Goal: Use online tool/utility: Utilize a website feature to perform a specific function

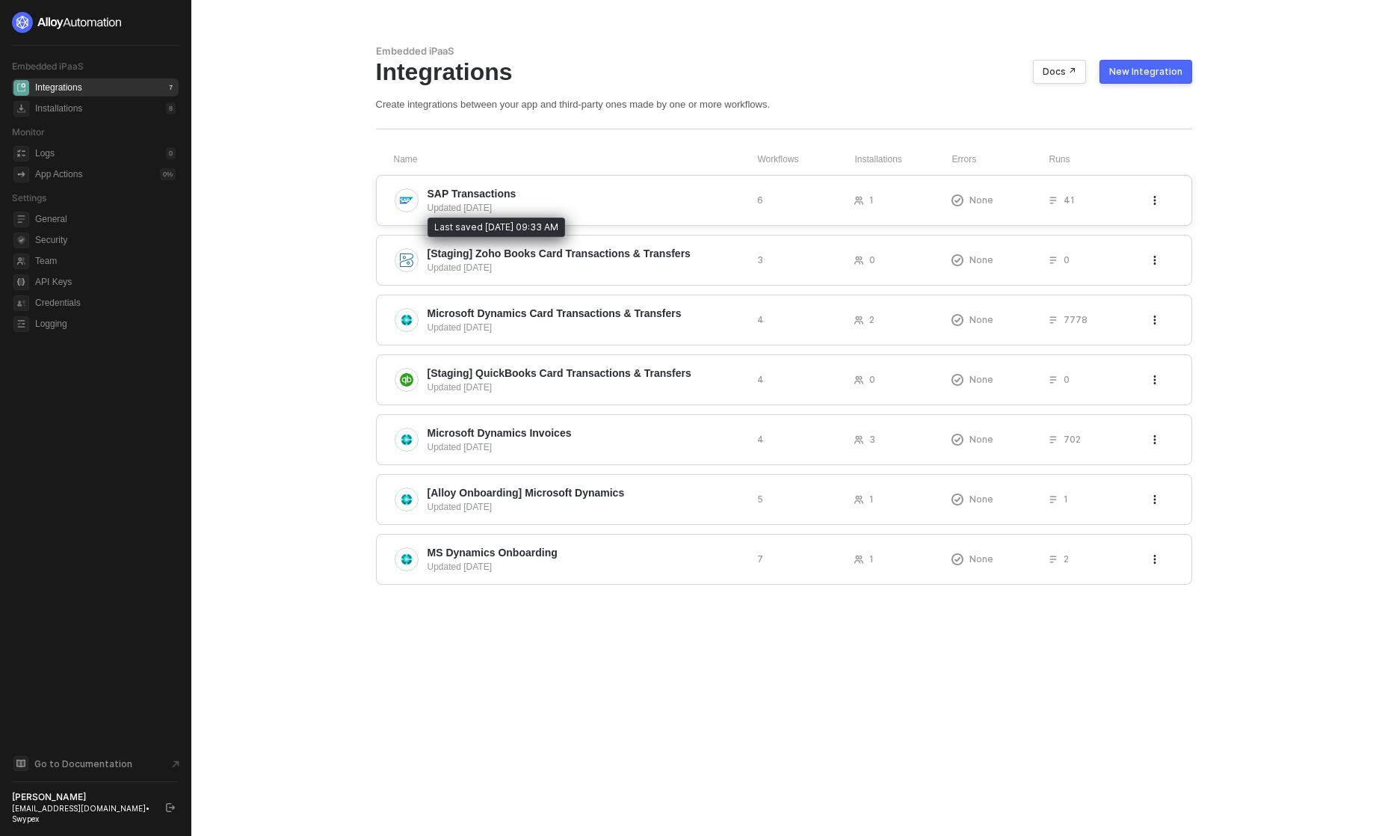
click at [623, 206] on div "Updated 2 days ago" at bounding box center [587, 207] width 318 height 13
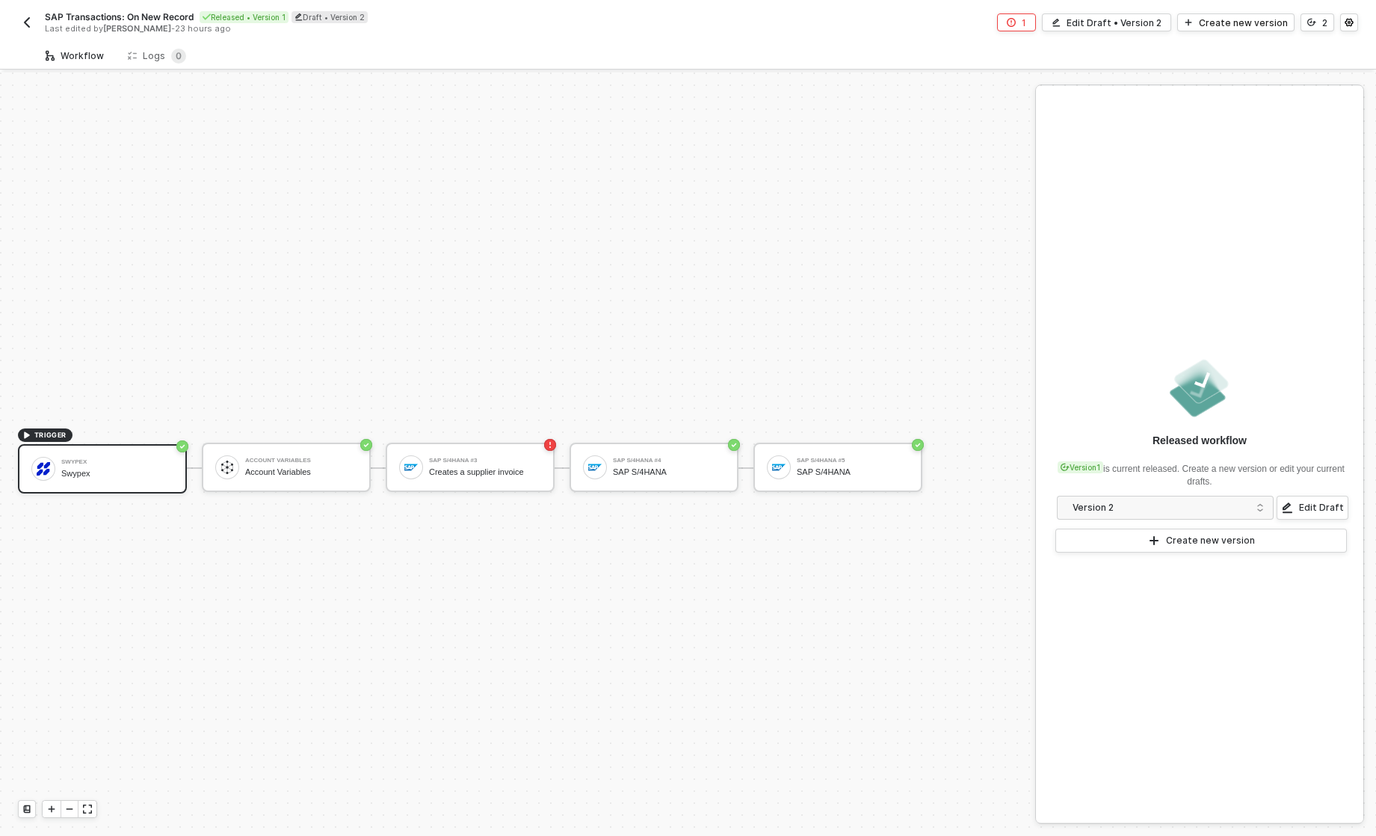
scroll to position [28, 0]
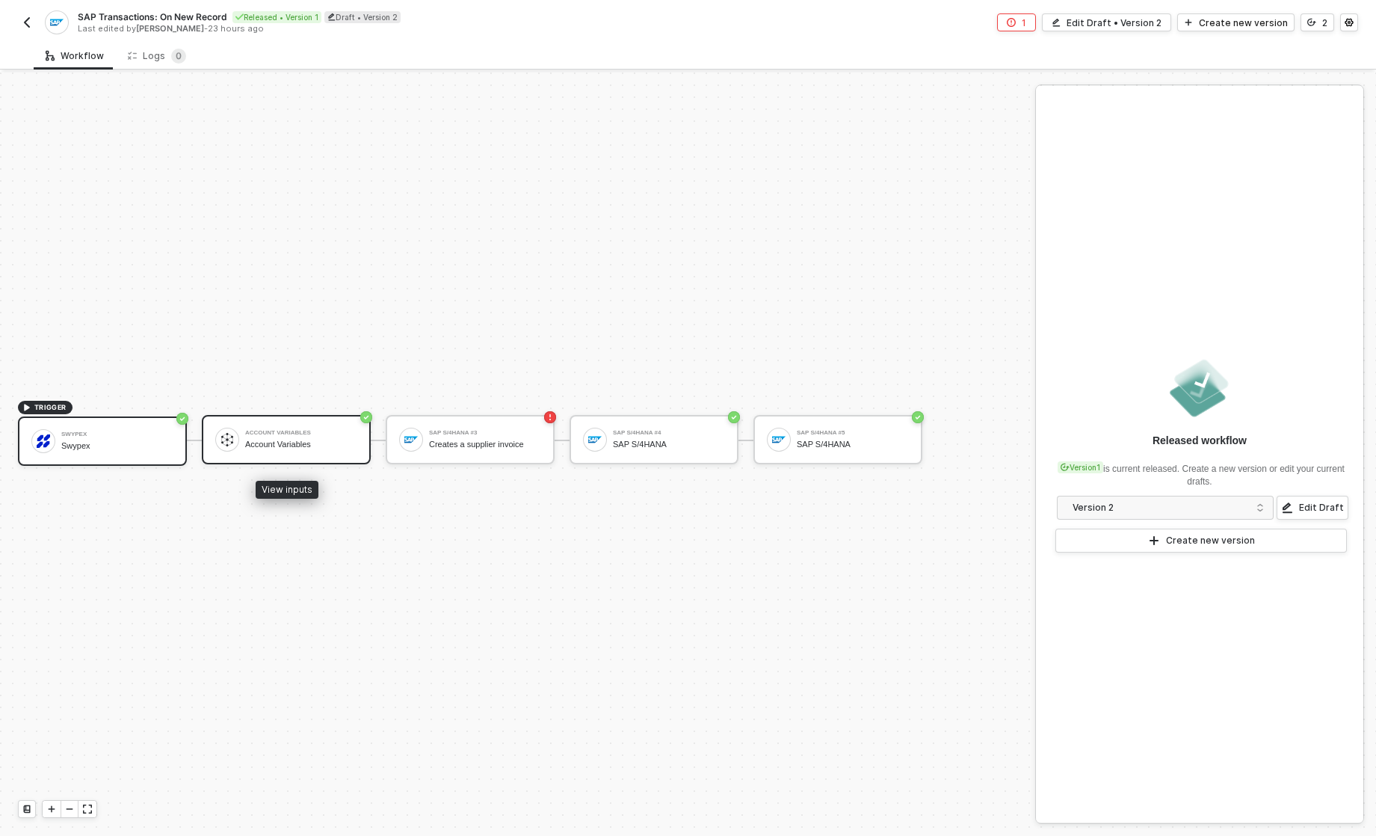
click at [295, 433] on div "Account Variables" at bounding box center [301, 433] width 112 height 6
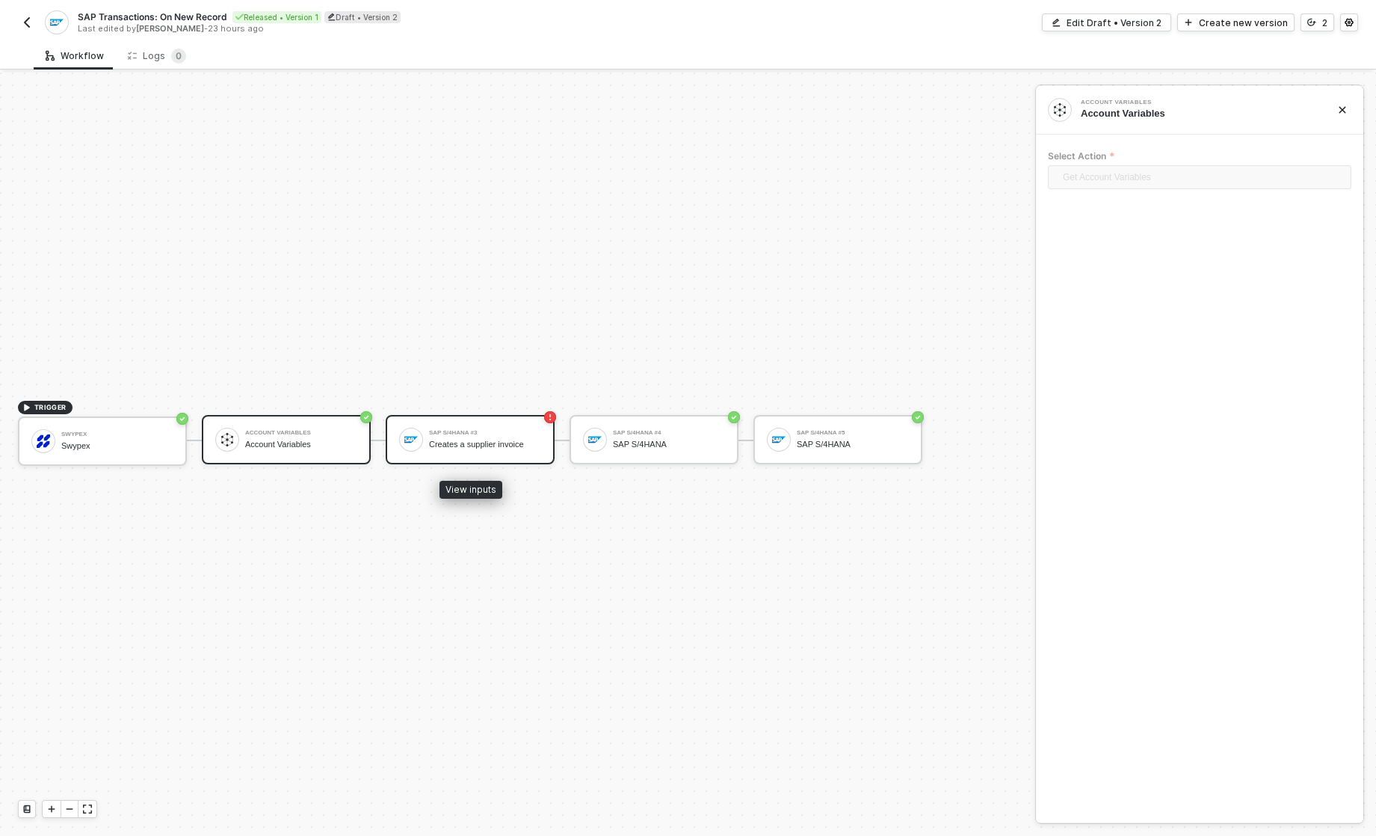
click at [464, 451] on div "SAP S/4HANA #3 Creates a supplier invoice" at bounding box center [485, 439] width 112 height 28
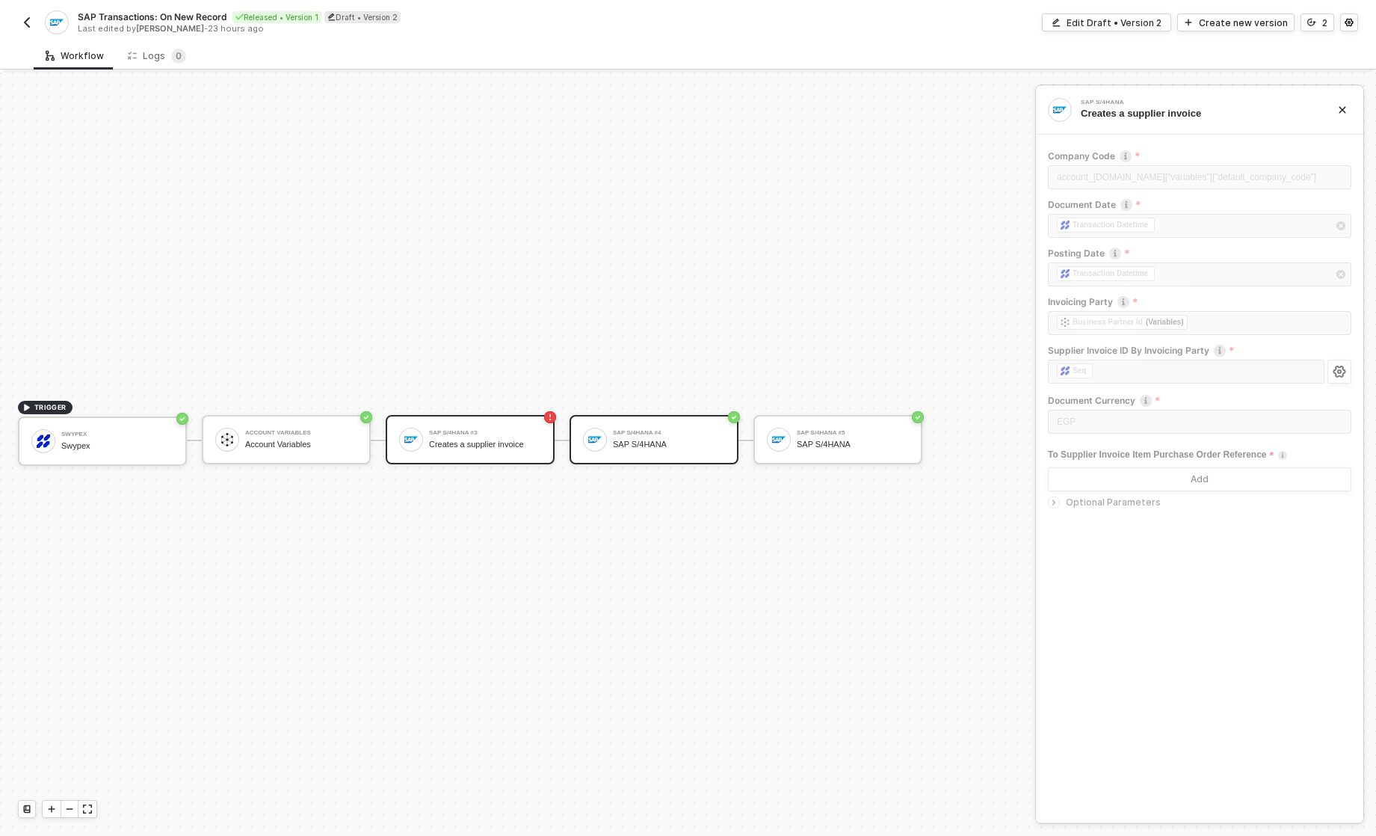
click at [651, 446] on div "SAP S/4HANA" at bounding box center [669, 445] width 112 height 10
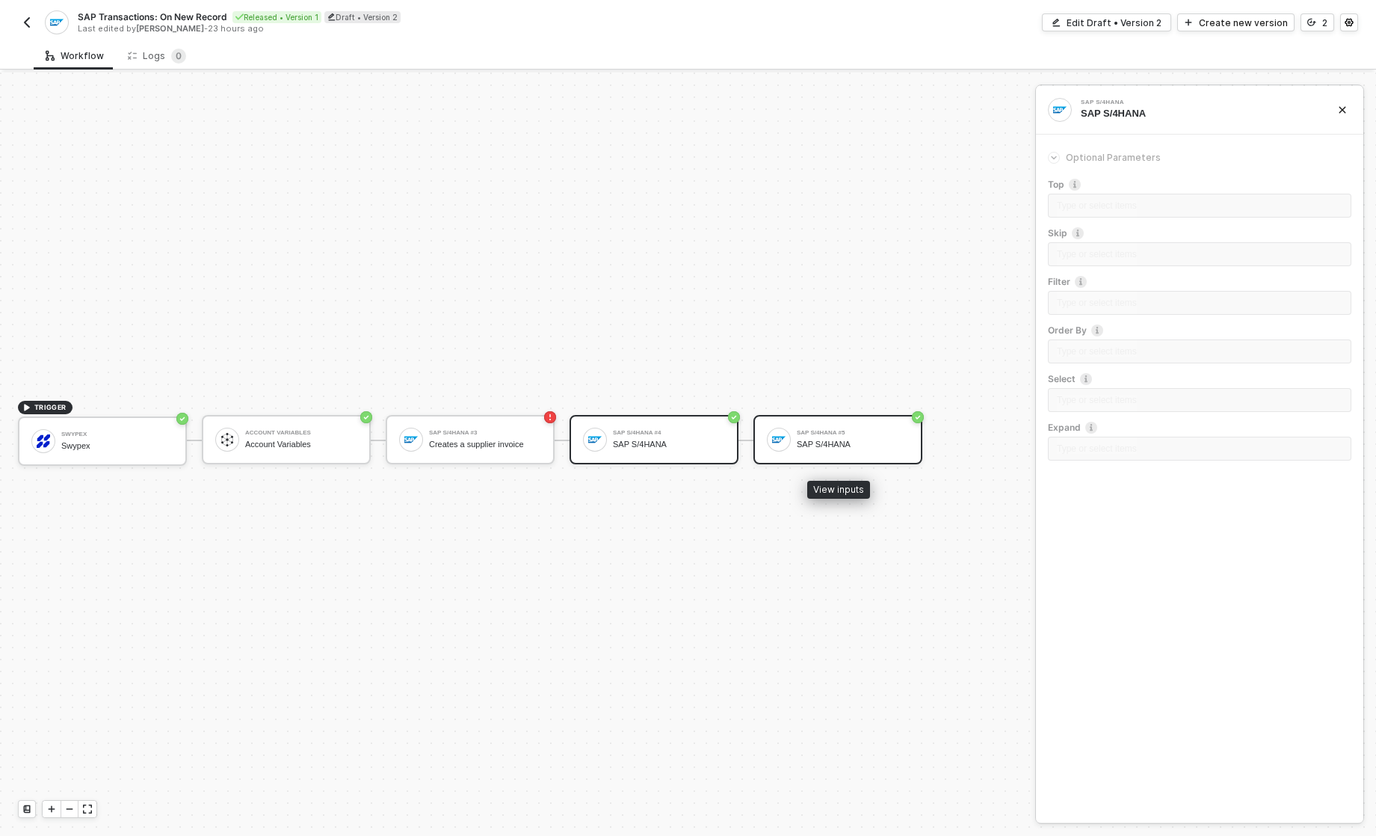
click at [834, 449] on div "SAP S/4HANA" at bounding box center [853, 445] width 112 height 10
click at [681, 434] on div "SAP S/4HANA #4" at bounding box center [669, 433] width 112 height 6
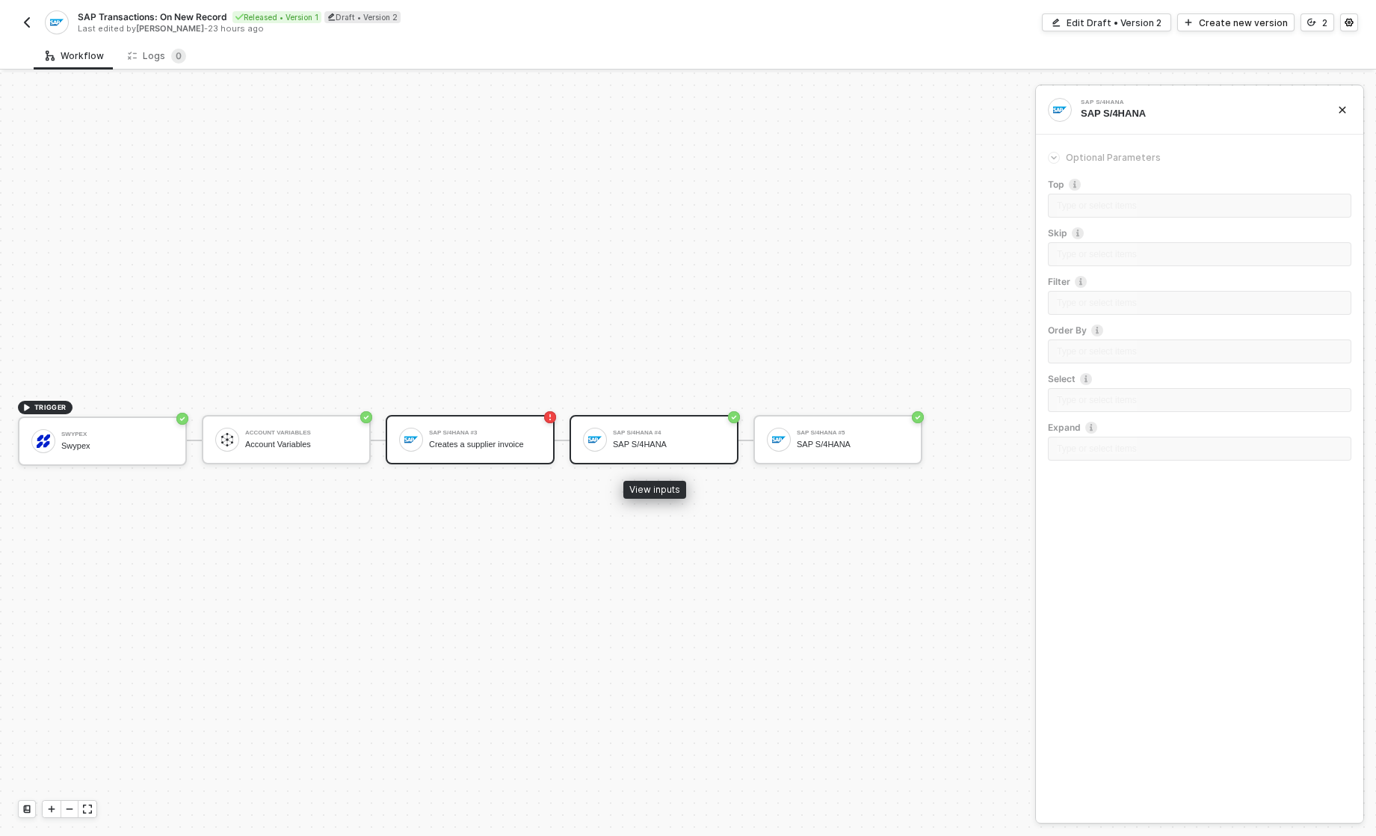
click at [526, 443] on div "Creates a supplier invoice" at bounding box center [485, 445] width 112 height 10
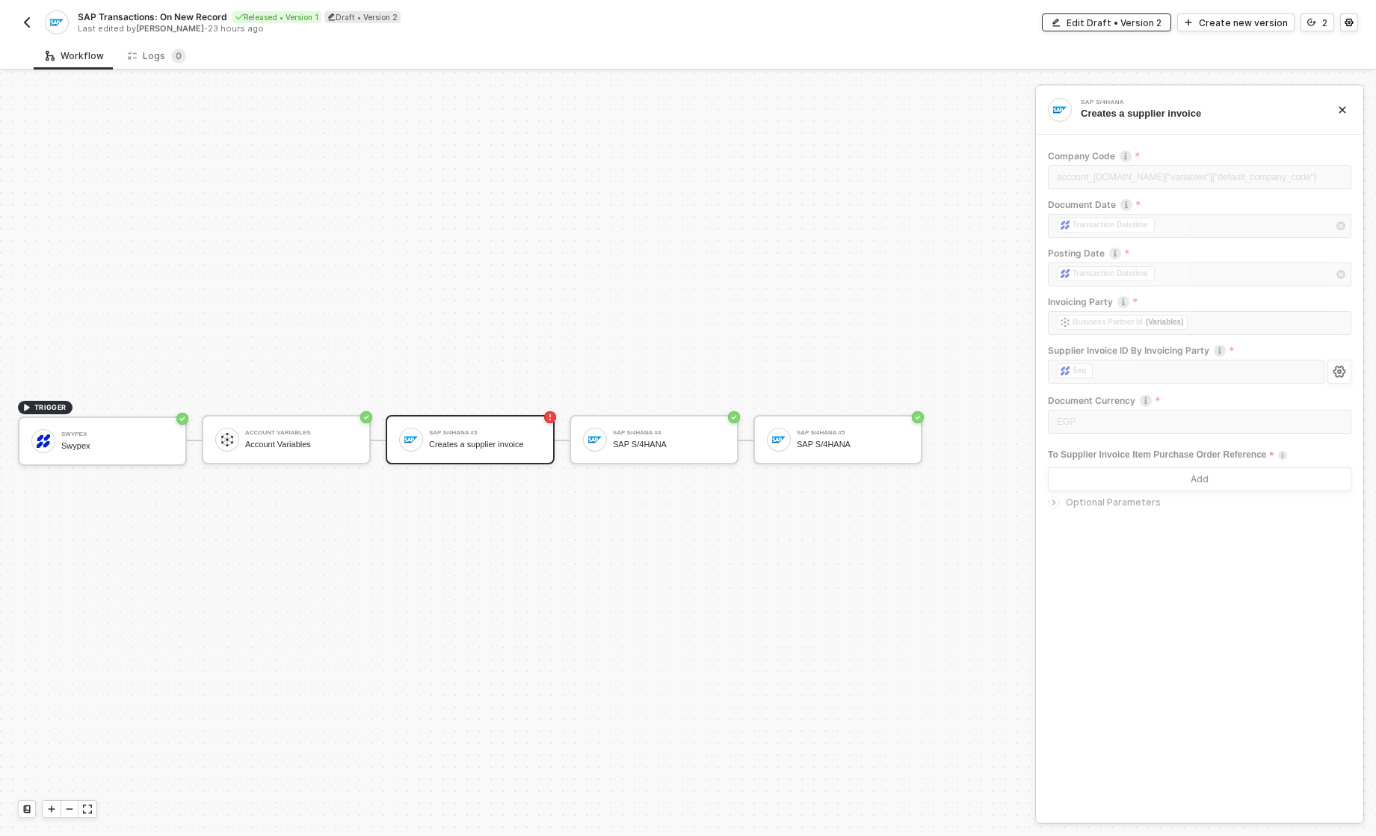
click at [1122, 25] on div "Edit Draft • Version 2" at bounding box center [1114, 22] width 95 height 13
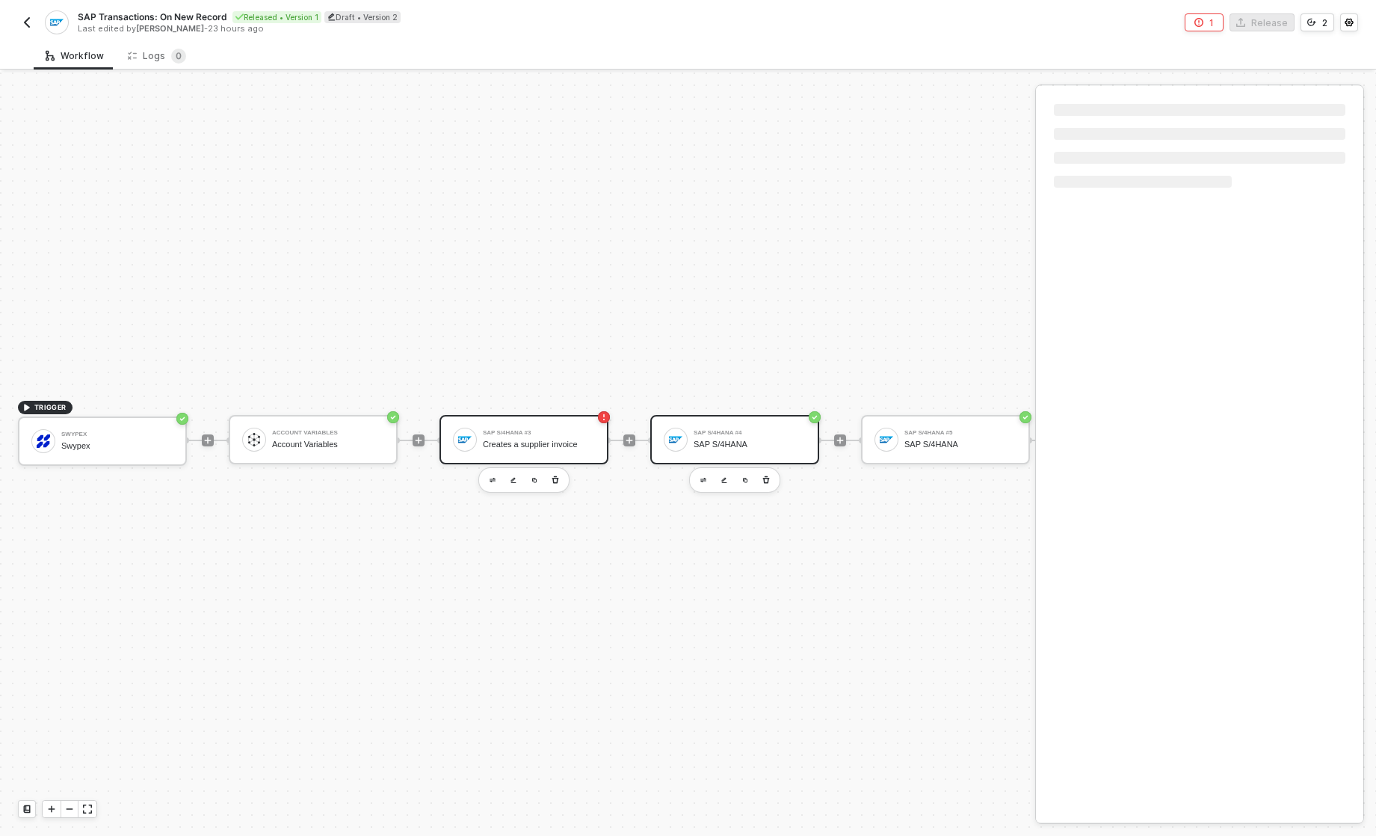
click at [729, 451] on div "SAP S/4HANA #4 SAP S/4HANA" at bounding box center [750, 439] width 112 height 28
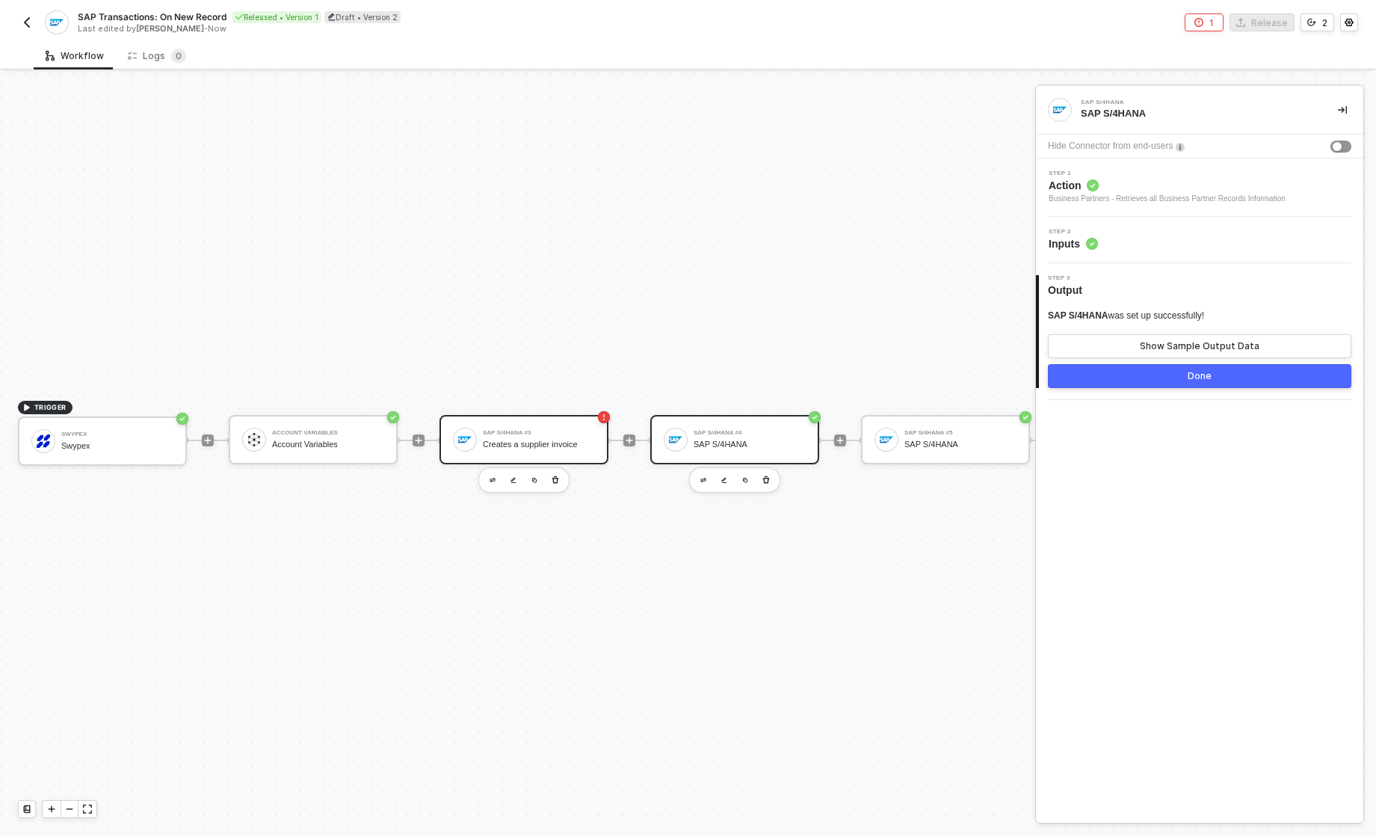
click at [523, 443] on div "Creates a supplier invoice" at bounding box center [539, 445] width 112 height 10
click at [1145, 238] on span "Missing Required Field" at bounding box center [1136, 243] width 100 height 13
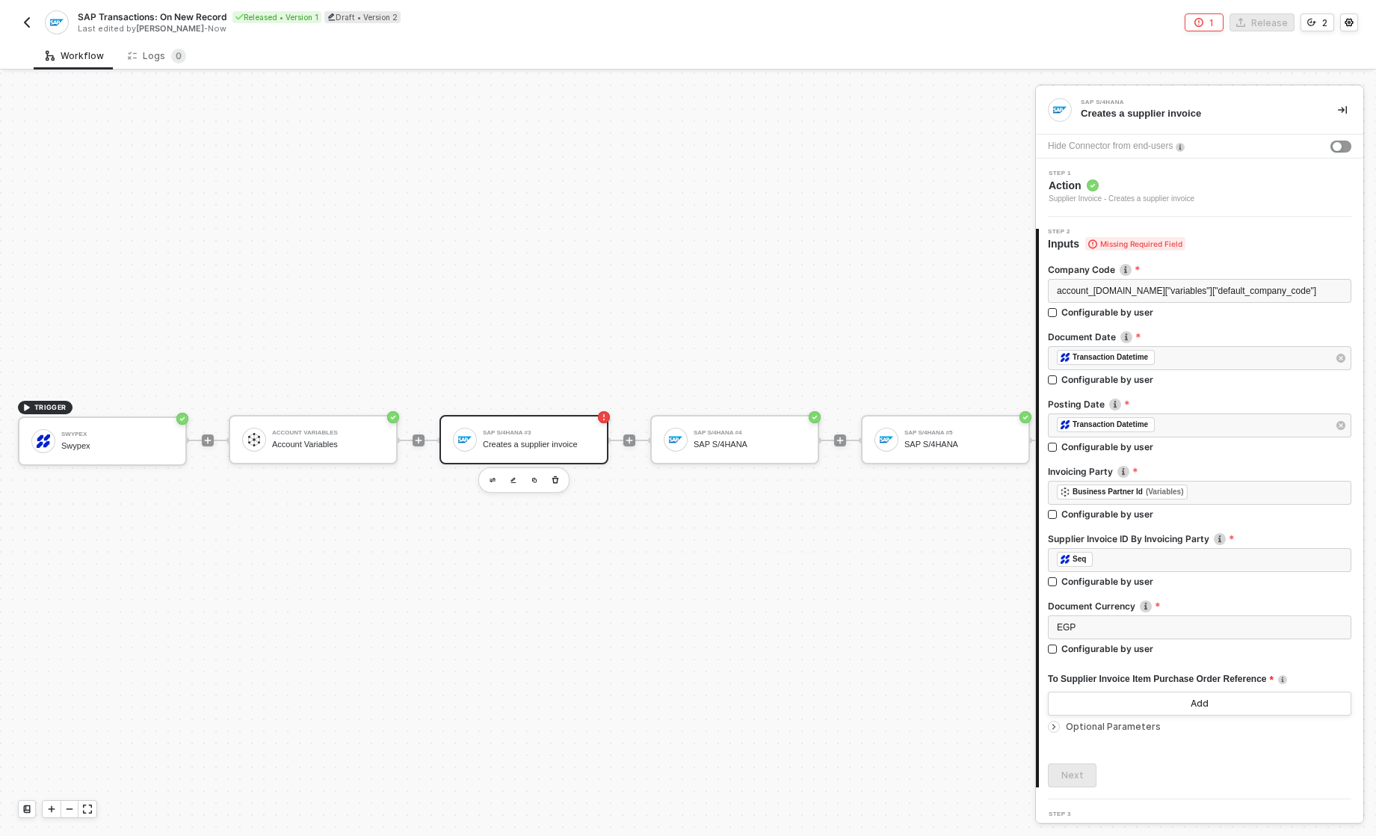
scroll to position [23, 0]
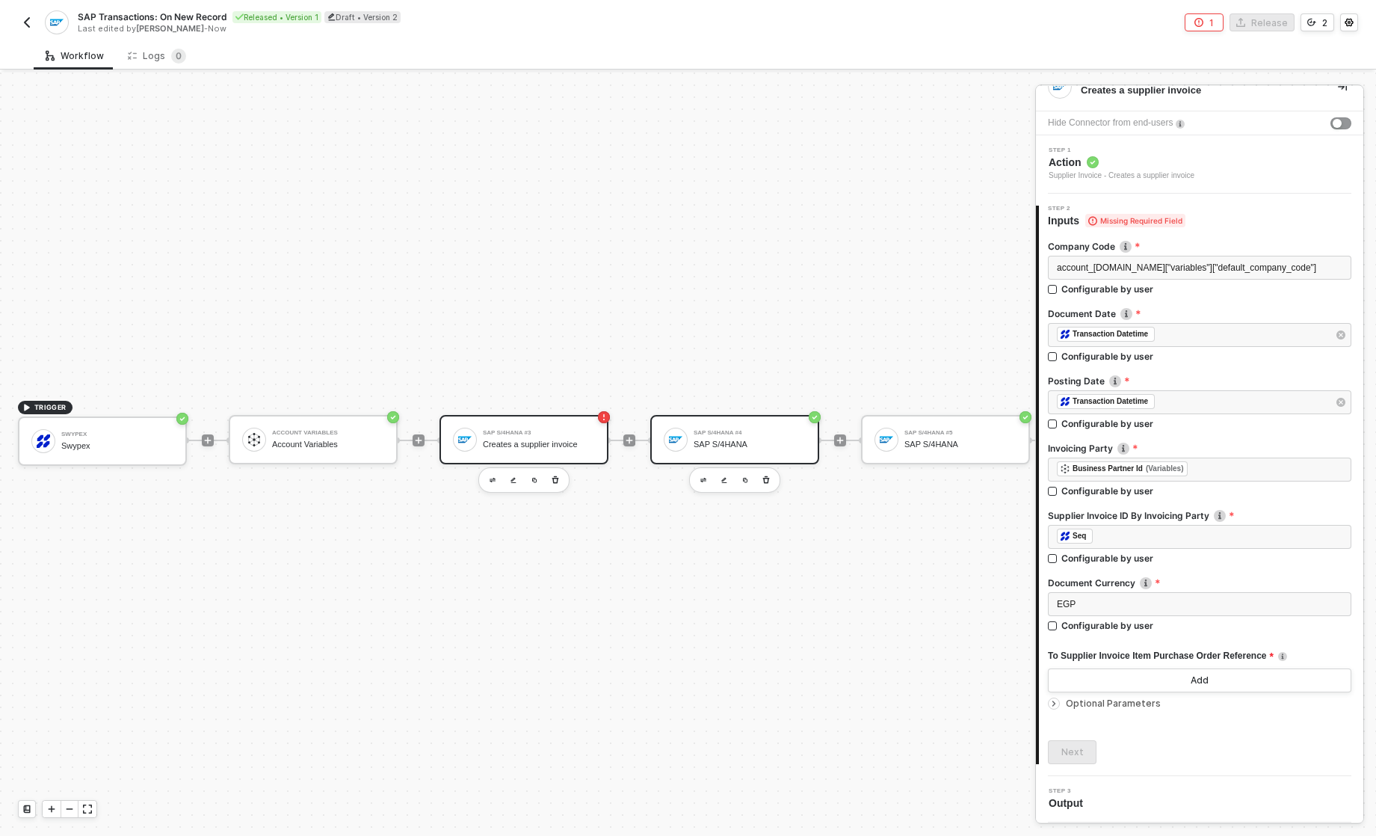
click at [715, 454] on div "SAP S/4HANA #4 SAP S/4HANA" at bounding box center [734, 439] width 169 height 49
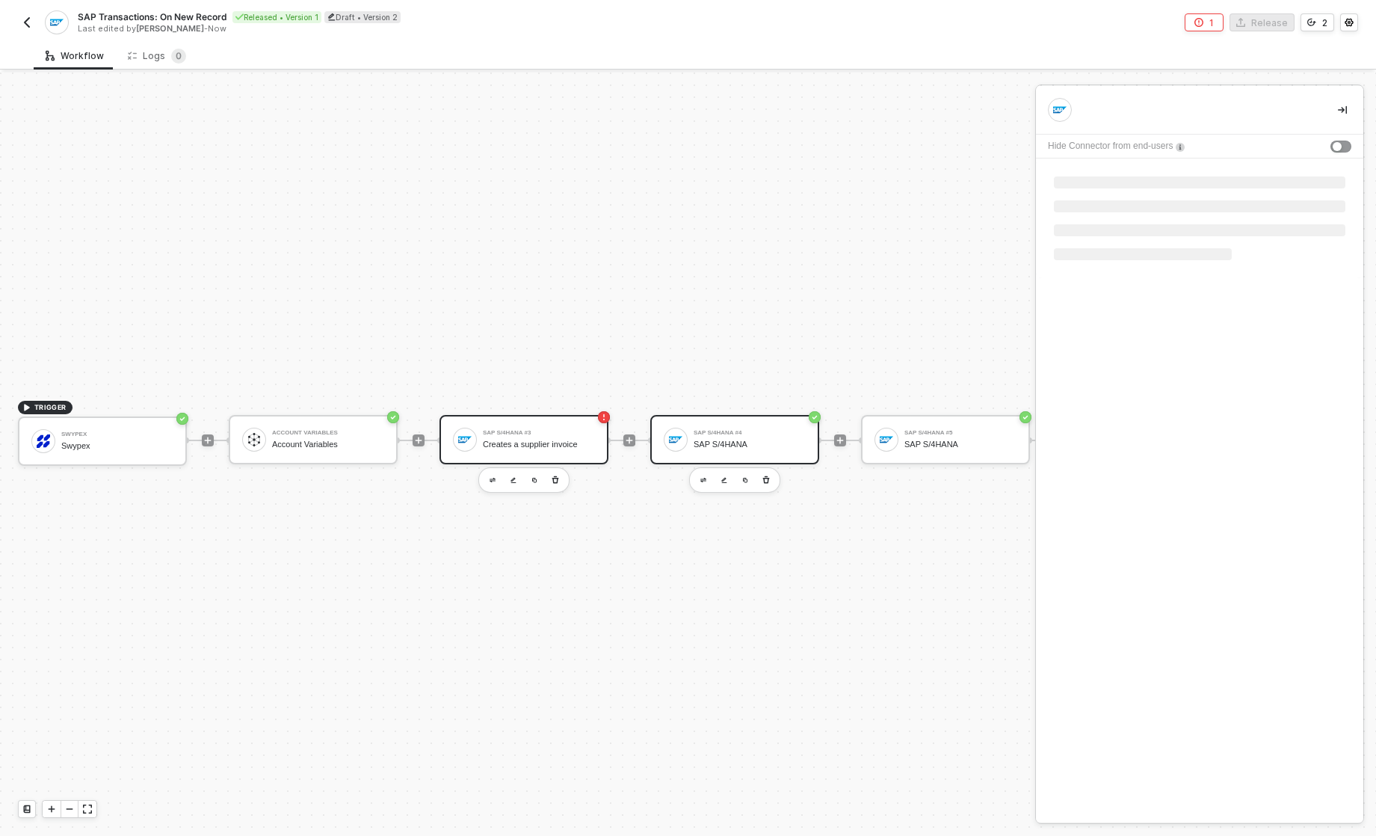
scroll to position [0, 0]
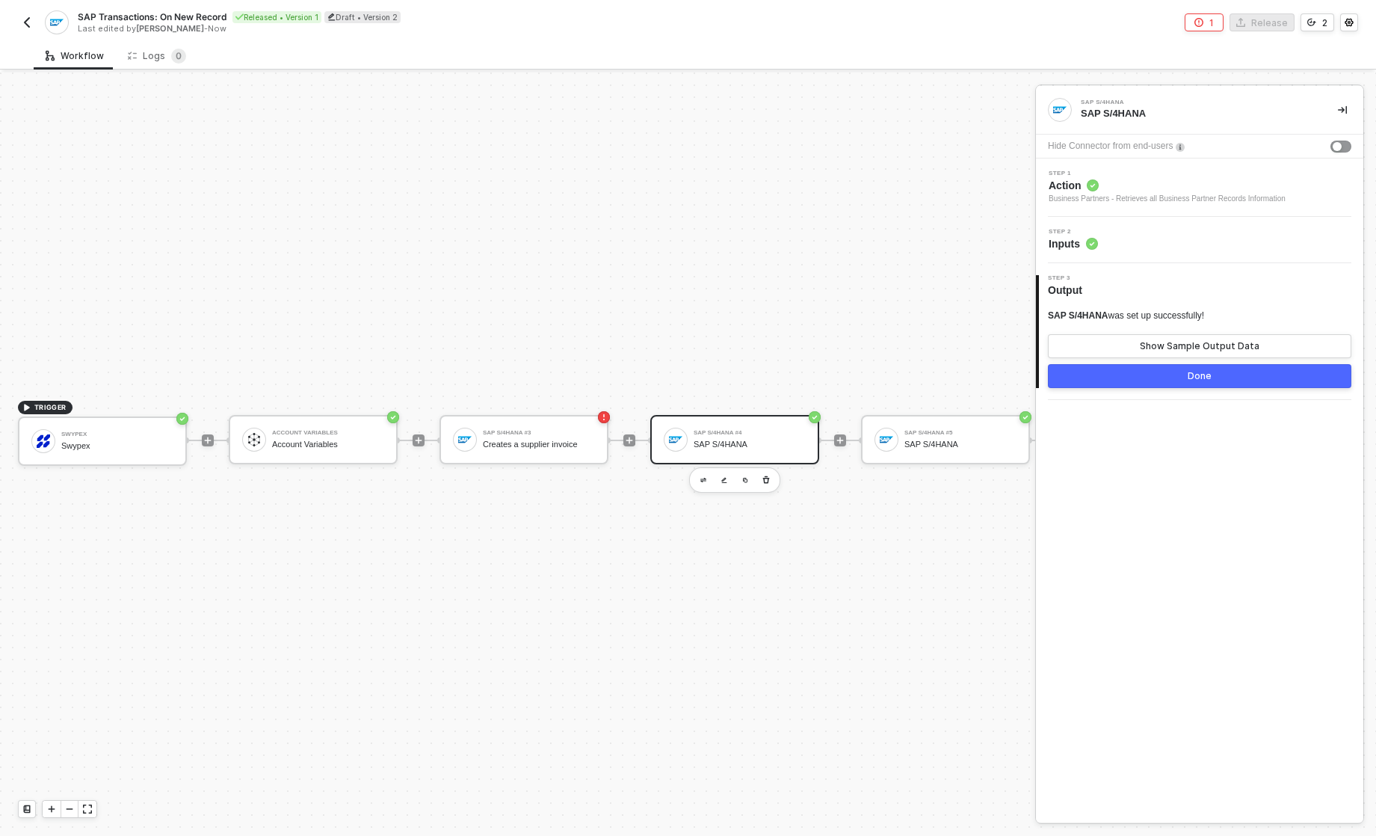
click at [1086, 235] on div "Step 2 Inputs" at bounding box center [1073, 240] width 49 height 22
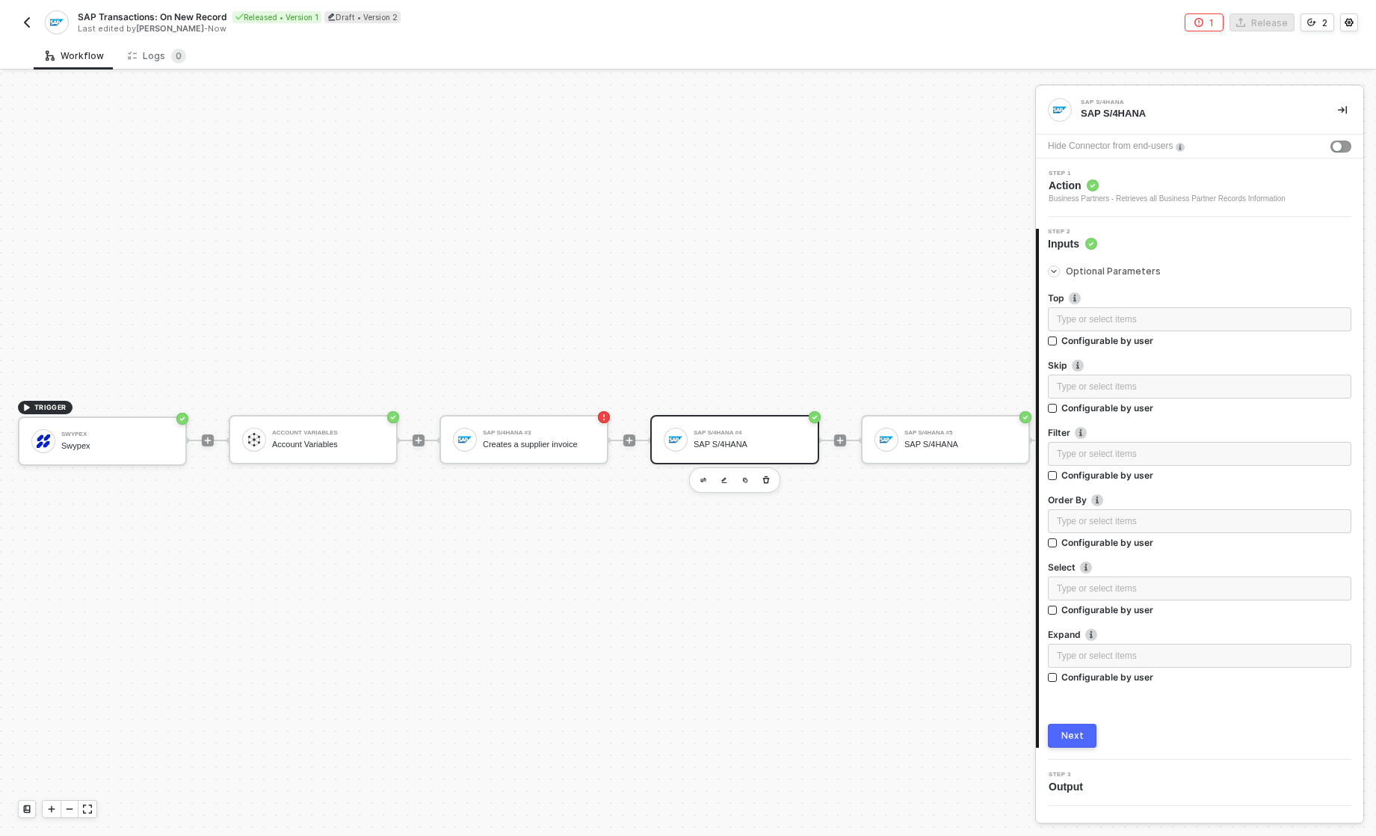
click at [1083, 184] on span "Action" at bounding box center [1167, 185] width 237 height 15
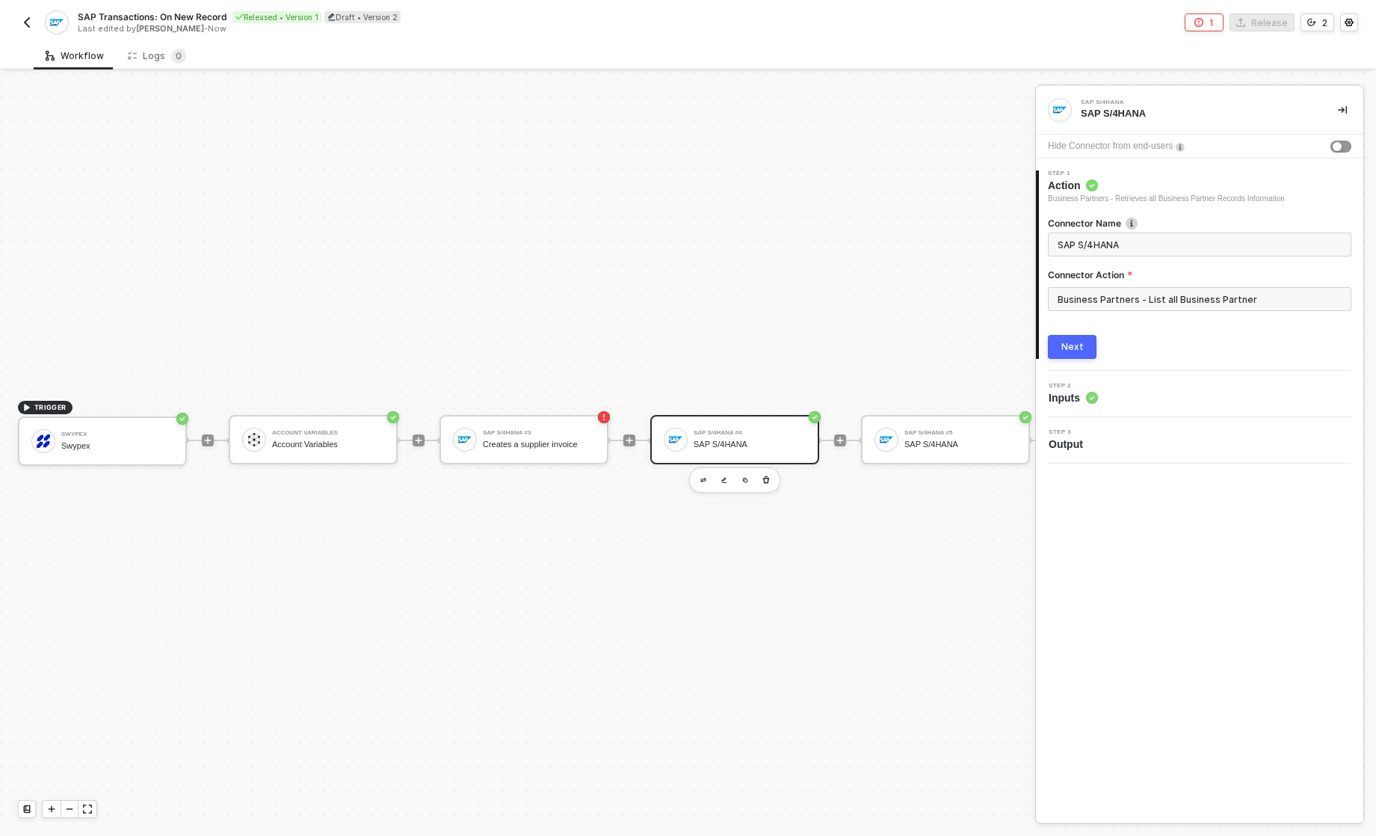
click at [1105, 403] on div "Step 2 Inputs" at bounding box center [1202, 394] width 324 height 22
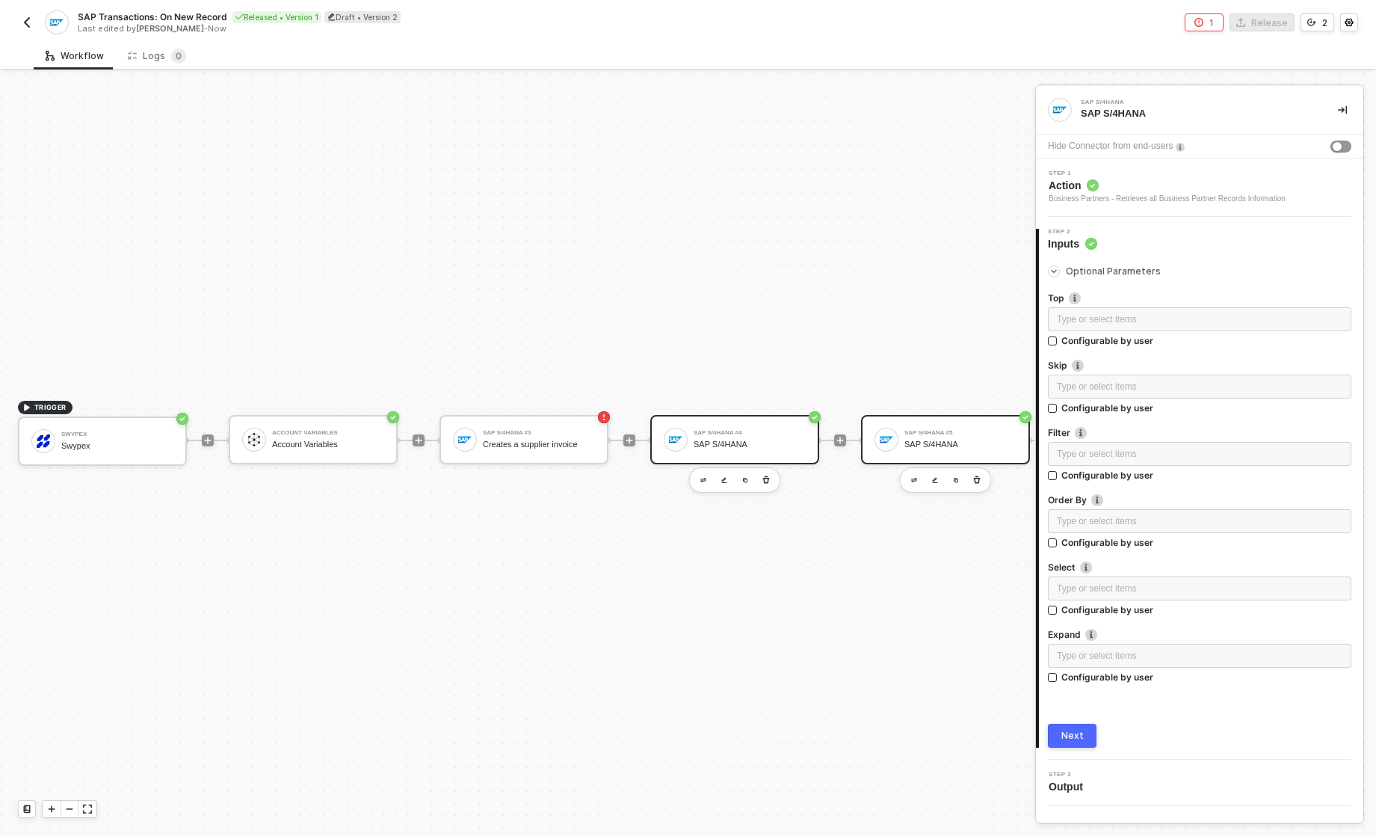
click at [925, 444] on div "SAP S/4HANA" at bounding box center [961, 445] width 112 height 10
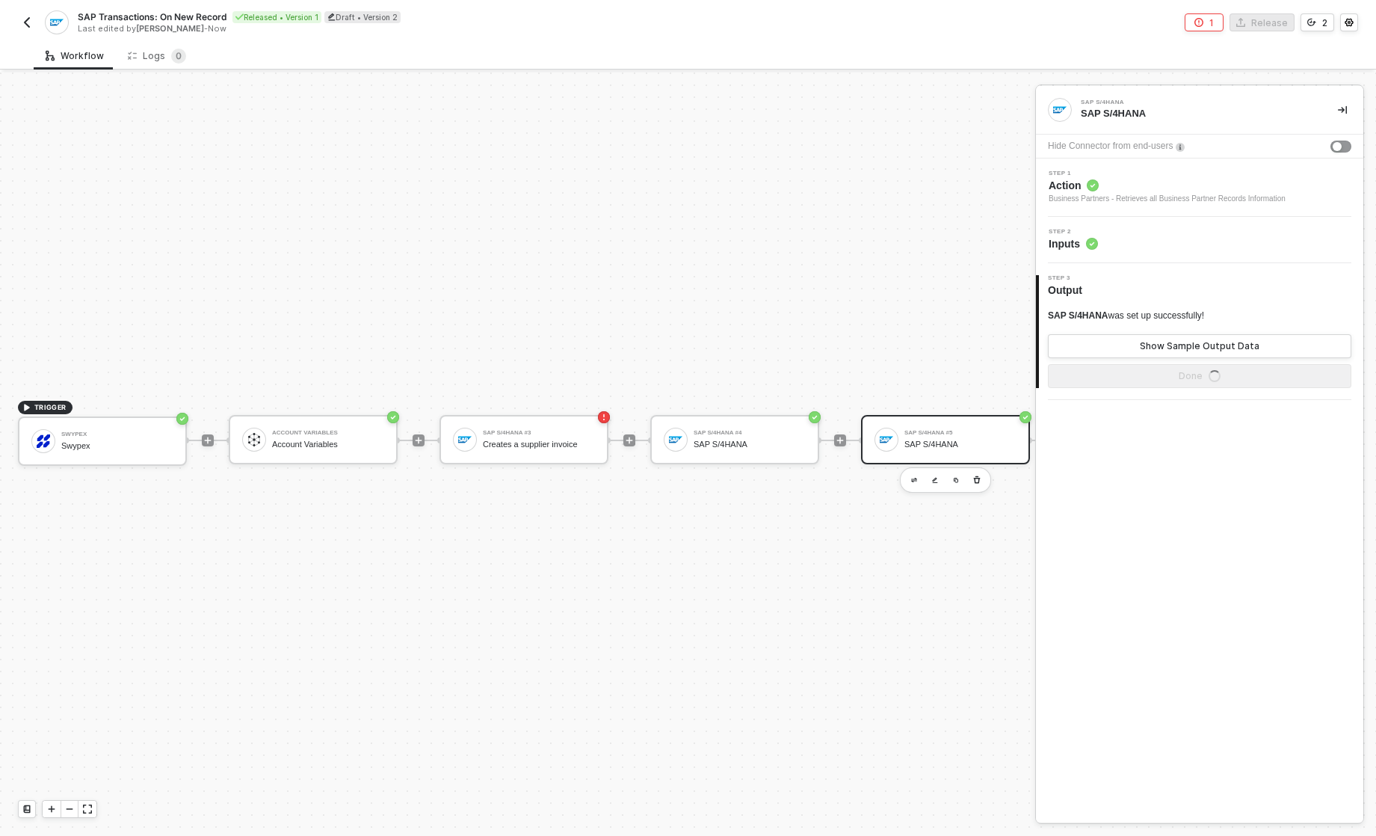
click at [1102, 249] on div "Step 2 Inputs" at bounding box center [1202, 240] width 324 height 22
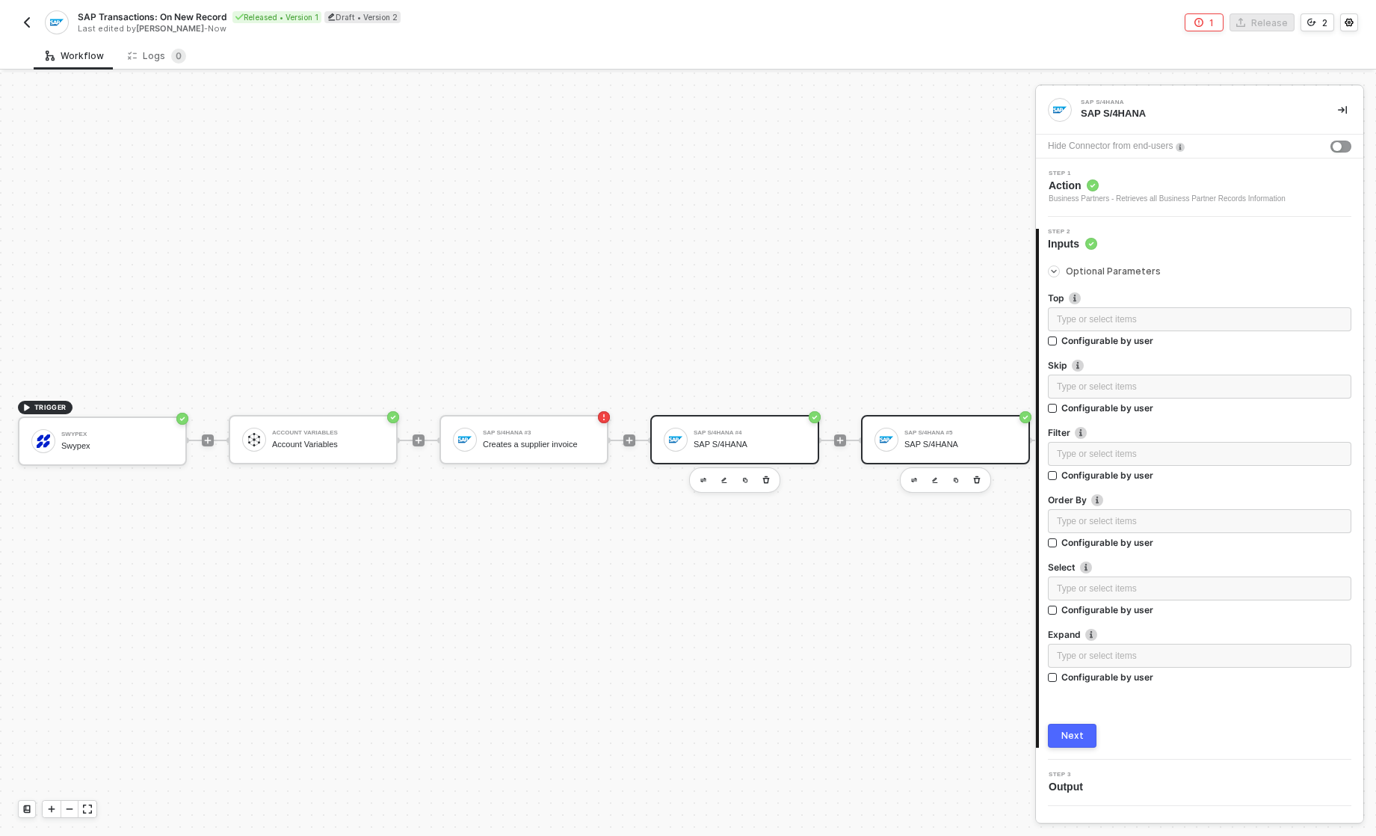
scroll to position [28, 126]
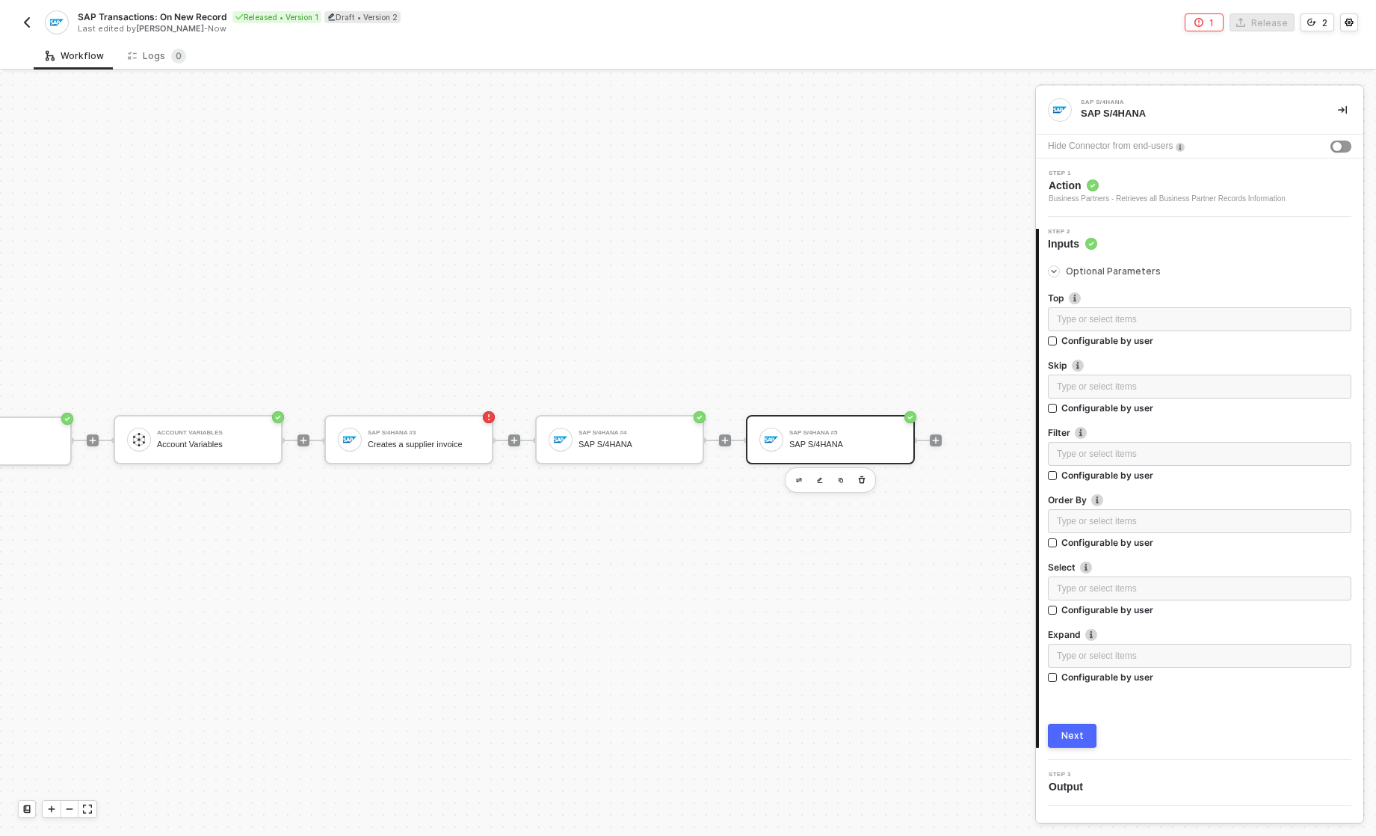
click at [19, 22] on button "button" at bounding box center [27, 22] width 18 height 18
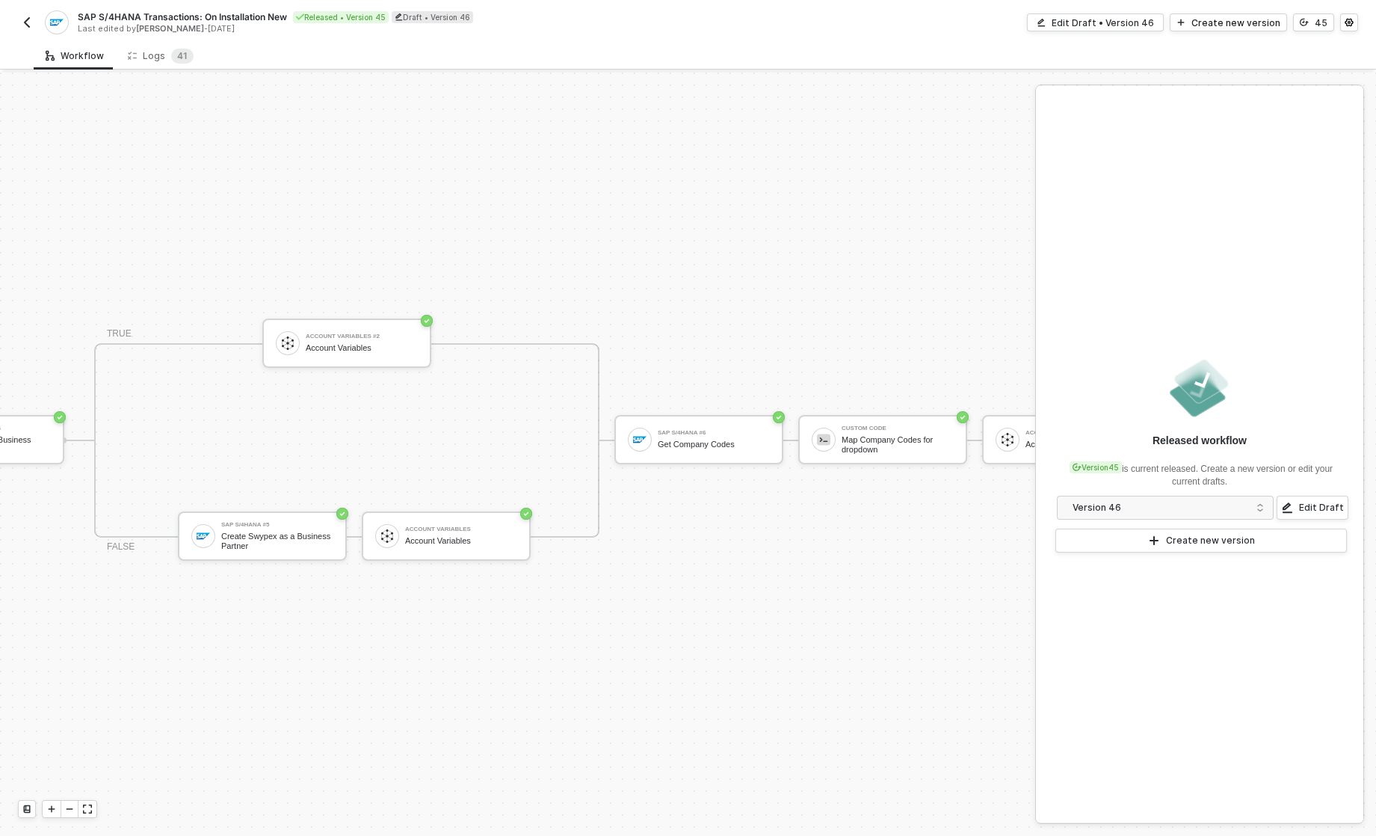
scroll to position [39, 625]
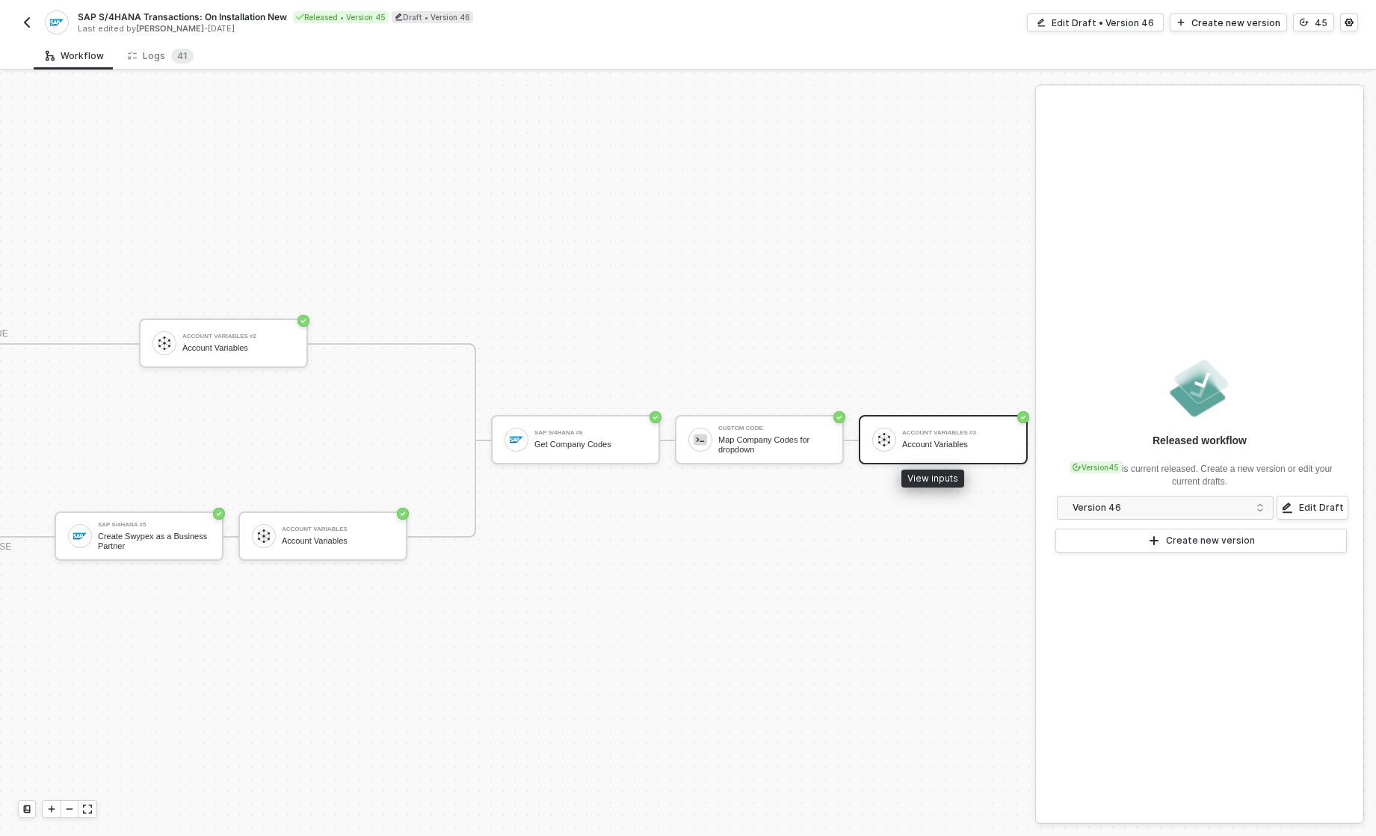
click at [910, 440] on div "Account Variables" at bounding box center [958, 445] width 112 height 10
